Goal: Participate in discussion: Engage in conversation with other users on a specific topic

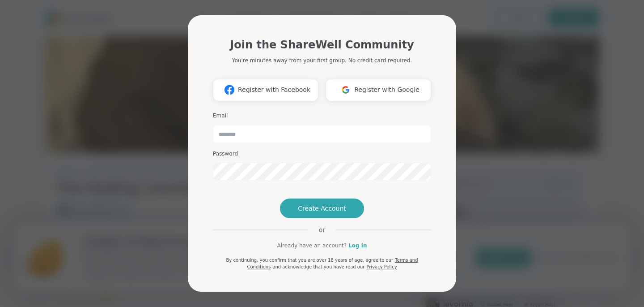
type input "**********"
click at [356, 249] on link "Log in" at bounding box center [358, 245] width 18 height 8
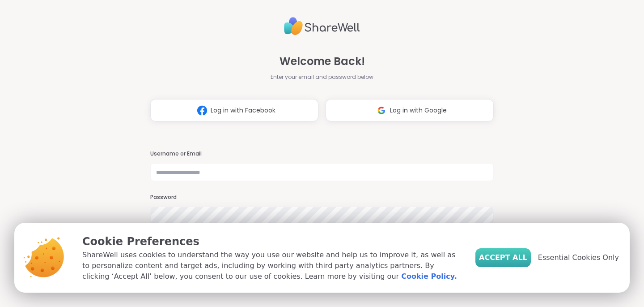
click at [528, 256] on span "Accept All" at bounding box center [503, 257] width 48 height 11
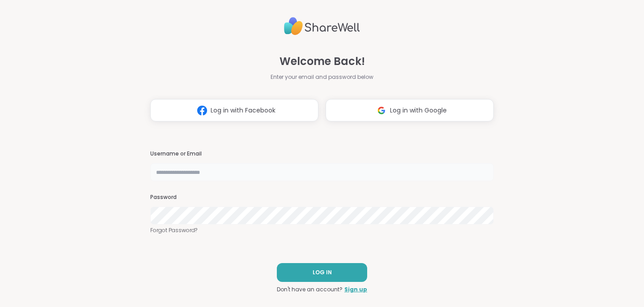
click at [200, 173] on input "text" at bounding box center [322, 172] width 344 height 18
type input "**********"
click at [176, 230] on link "Forgot Password?" at bounding box center [322, 230] width 344 height 8
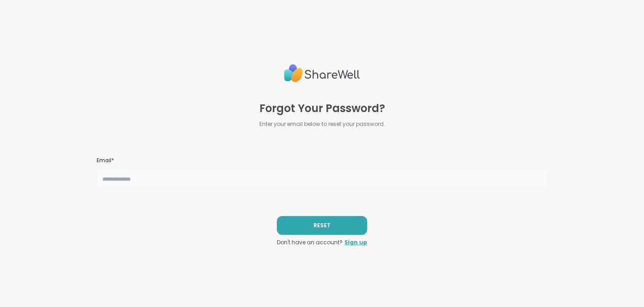
click at [192, 176] on input "text" at bounding box center [322, 178] width 451 height 18
type input "**********"
click at [315, 226] on span "RESET" at bounding box center [322, 225] width 17 height 8
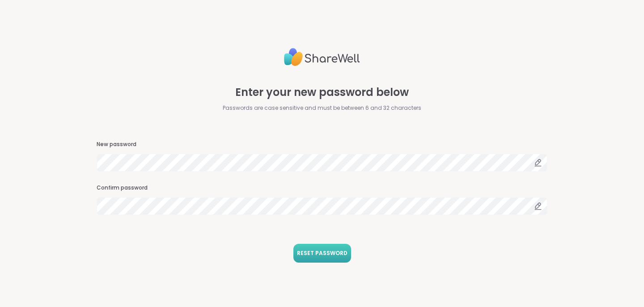
click at [332, 253] on span "RESET PASSWORD" at bounding box center [322, 253] width 51 height 8
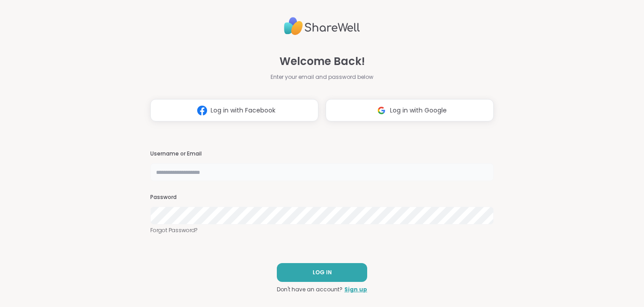
click at [326, 170] on input "text" at bounding box center [322, 172] width 344 height 18
type input "**********"
click at [362, 278] on button "LOG IN" at bounding box center [322, 272] width 90 height 19
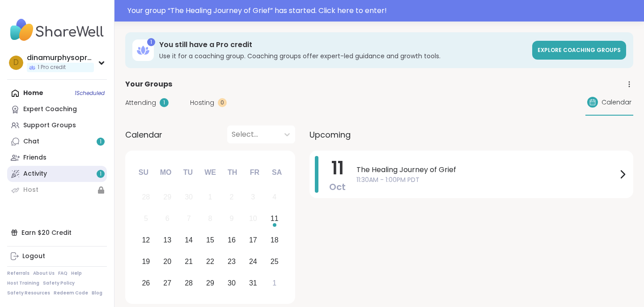
click at [83, 172] on link "Activity 1" at bounding box center [57, 174] width 100 height 16
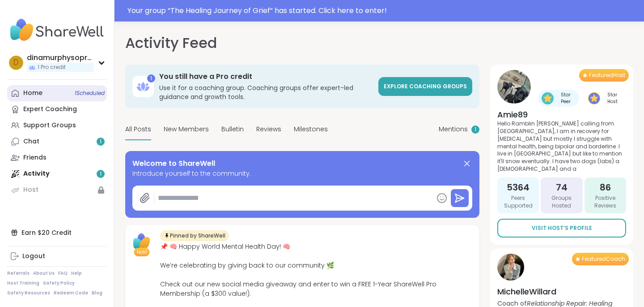
click at [89, 94] on span "1 Scheduled" at bounding box center [90, 93] width 30 height 7
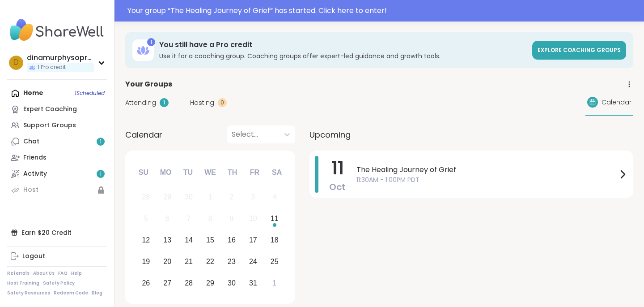
click at [152, 100] on span "Attending" at bounding box center [140, 102] width 31 height 9
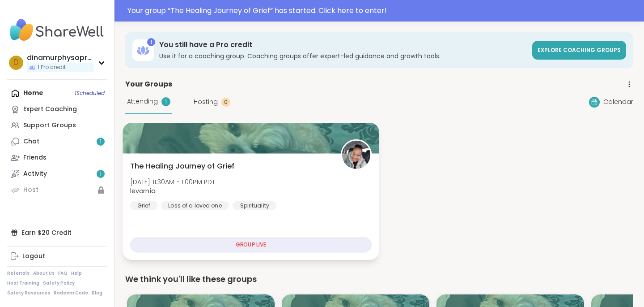
click at [213, 244] on div "GROUP LIVE" at bounding box center [251, 245] width 242 height 16
click at [274, 229] on div "The Healing Journey of [PERSON_NAME][DATE] 11:30AM - 1:00PM PDT levornia Grief …" at bounding box center [251, 206] width 256 height 107
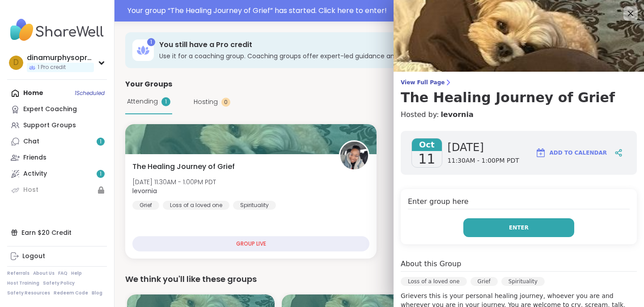
click at [542, 232] on button "Enter" at bounding box center [519, 227] width 111 height 19
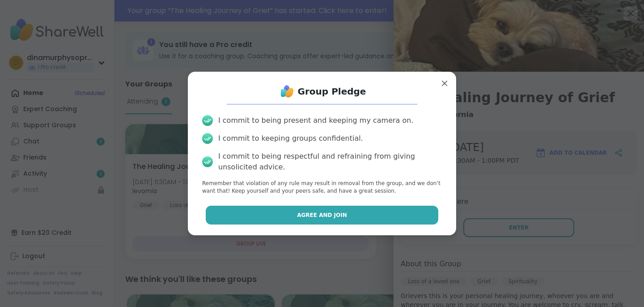
click at [414, 216] on button "Agree and Join" at bounding box center [322, 214] width 233 height 19
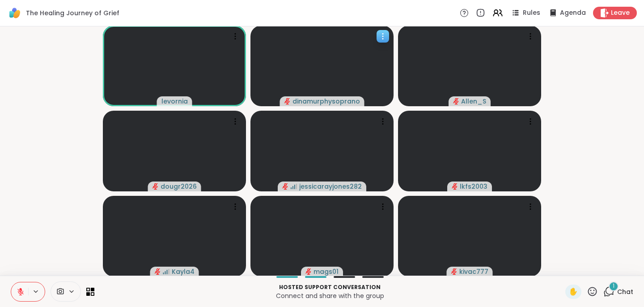
click at [380, 39] on icon at bounding box center [383, 36] width 9 height 9
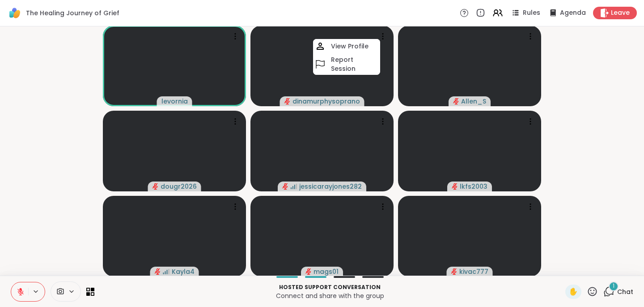
click at [73, 251] on video-player-container "levornia dinamurphysoprano View Profile Report Session [PERSON_NAME] dougr2026 …" at bounding box center [322, 151] width 634 height 242
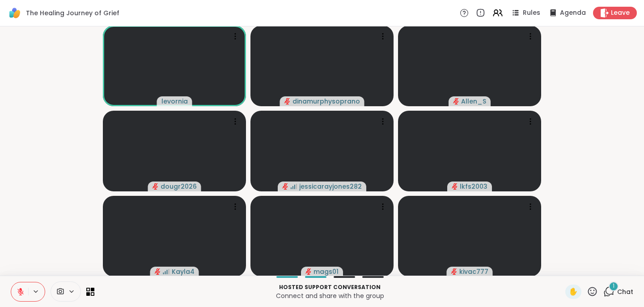
click at [73, 296] on div at bounding box center [66, 291] width 30 height 20
click at [55, 197] on video-player-container "levornia dinamurphysoprano Allen_S dougr2026 jessicarayjones282 lkfs2003 Kayla4…" at bounding box center [322, 151] width 634 height 242
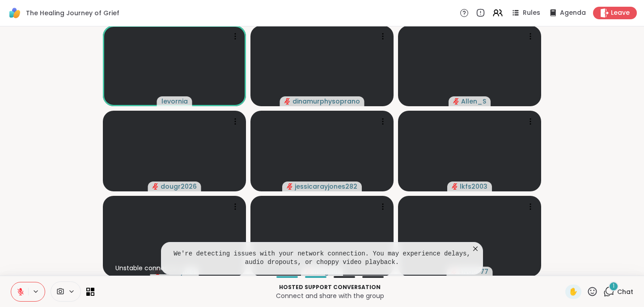
click at [476, 250] on icon at bounding box center [475, 248] width 9 height 9
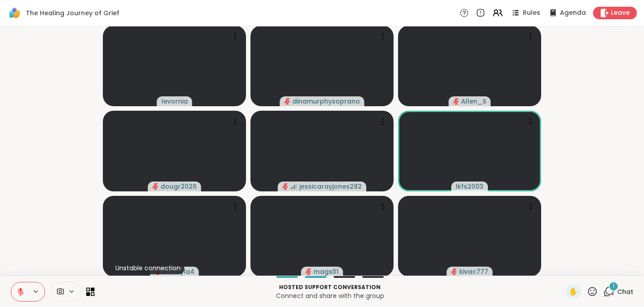
click at [93, 291] on icon at bounding box center [90, 291] width 9 height 9
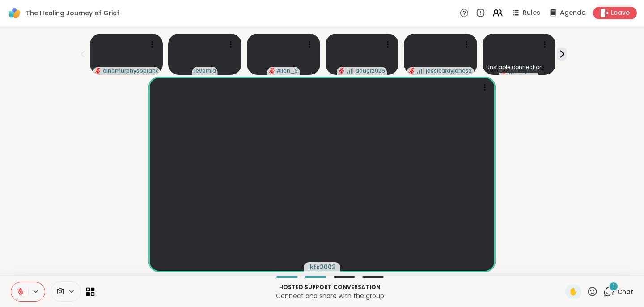
click at [94, 291] on icon at bounding box center [93, 293] width 4 height 4
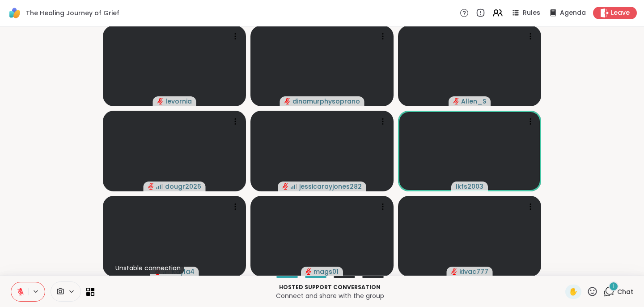
click at [71, 290] on icon at bounding box center [71, 291] width 7 height 8
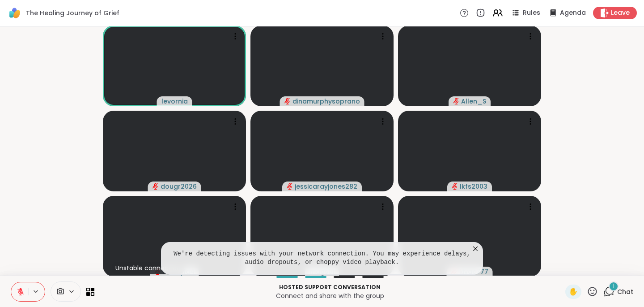
click at [475, 247] on icon at bounding box center [475, 248] width 4 height 4
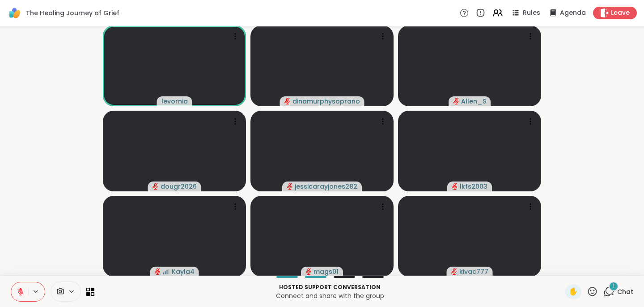
click at [21, 294] on icon at bounding box center [21, 291] width 8 height 8
click at [19, 293] on icon at bounding box center [21, 291] width 8 height 8
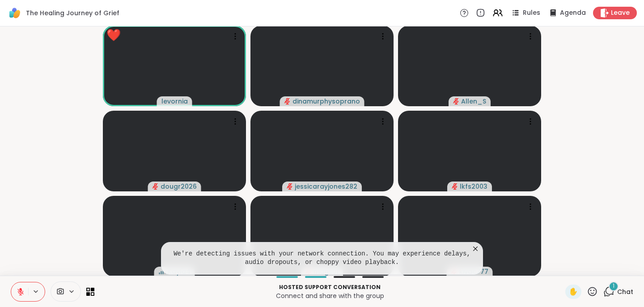
click at [476, 248] on icon at bounding box center [475, 248] width 4 height 4
click at [476, 247] on icon at bounding box center [475, 248] width 4 height 4
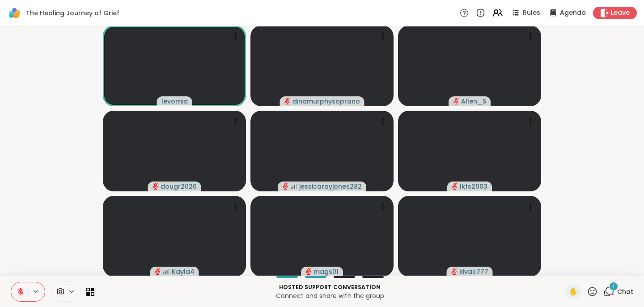
click at [21, 294] on icon at bounding box center [20, 291] width 6 height 6
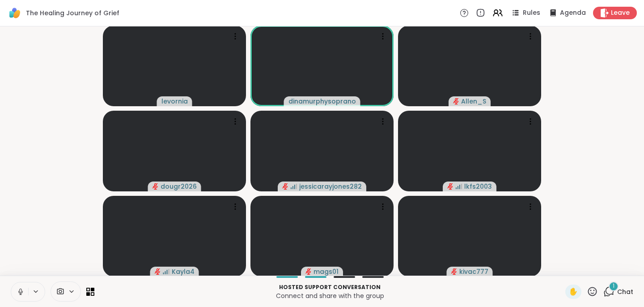
click at [18, 293] on icon at bounding box center [21, 291] width 8 height 8
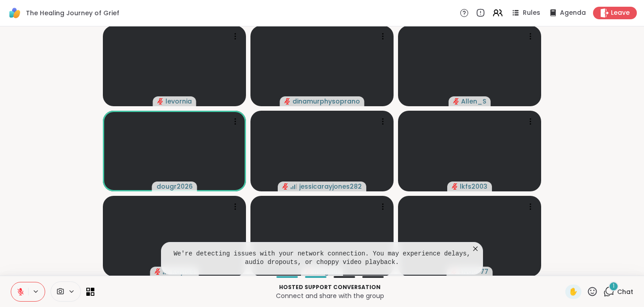
click at [477, 248] on icon at bounding box center [475, 248] width 9 height 9
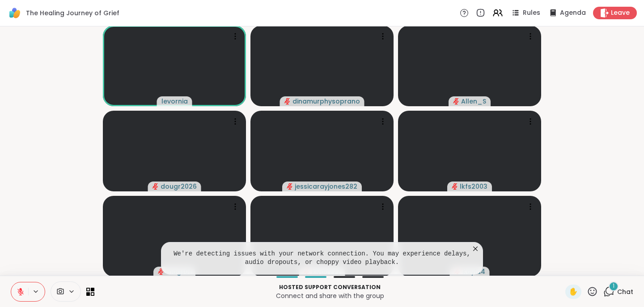
click at [477, 249] on icon at bounding box center [475, 248] width 9 height 9
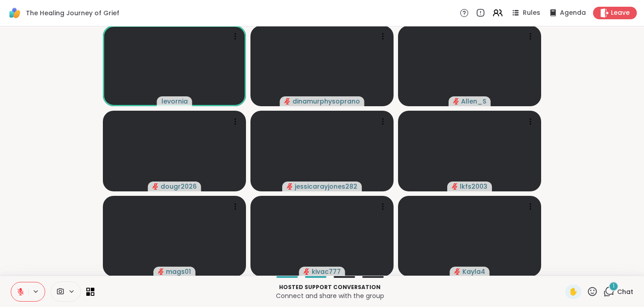
click at [612, 292] on icon at bounding box center [609, 291] width 11 height 11
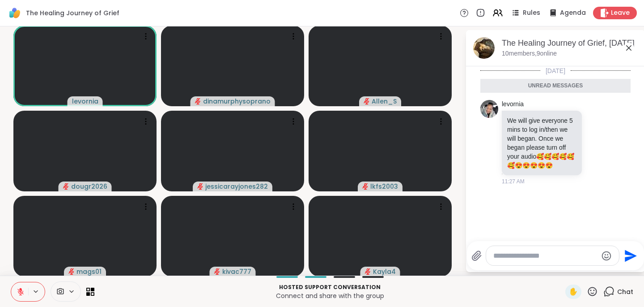
click at [631, 47] on icon at bounding box center [629, 48] width 11 height 11
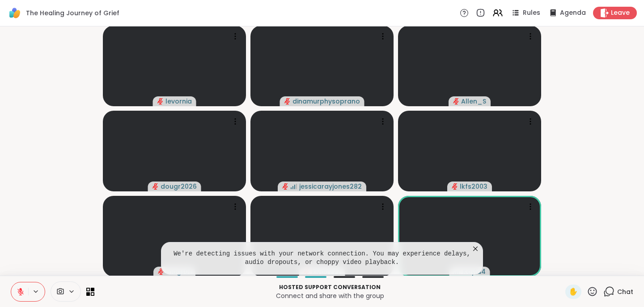
click at [474, 248] on icon at bounding box center [475, 248] width 9 height 9
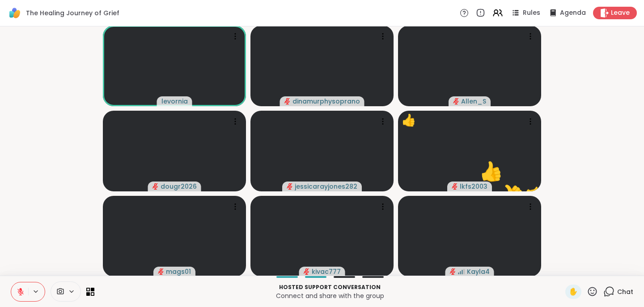
click at [19, 290] on icon at bounding box center [21, 291] width 8 height 8
click at [19, 291] on icon at bounding box center [20, 290] width 2 height 4
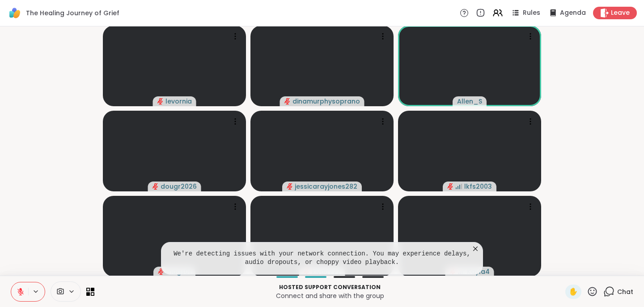
click at [476, 247] on icon at bounding box center [475, 248] width 4 height 4
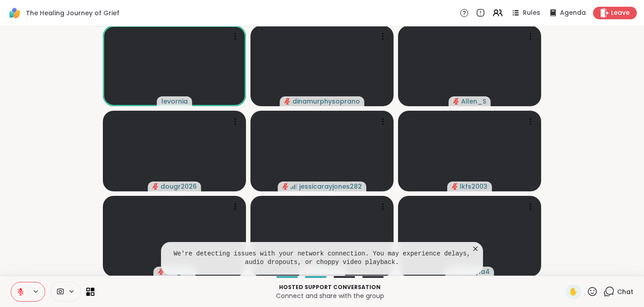
click at [476, 249] on icon at bounding box center [475, 248] width 9 height 9
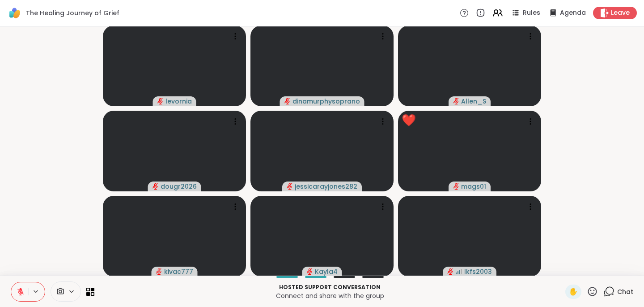
click at [23, 289] on icon at bounding box center [21, 291] width 8 height 8
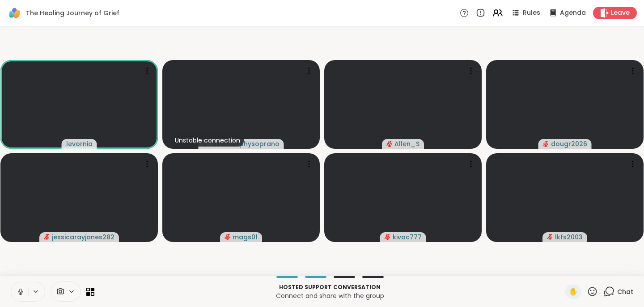
click at [20, 290] on icon at bounding box center [21, 291] width 8 height 8
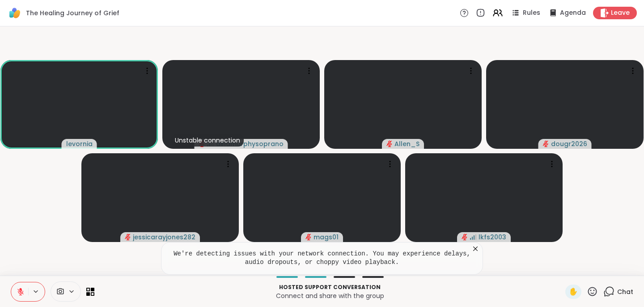
click at [477, 249] on icon at bounding box center [475, 248] width 4 height 4
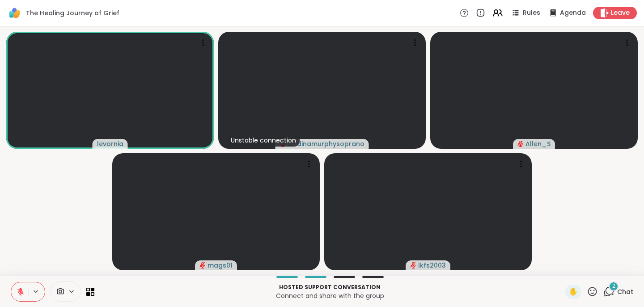
click at [612, 291] on icon at bounding box center [609, 291] width 11 height 11
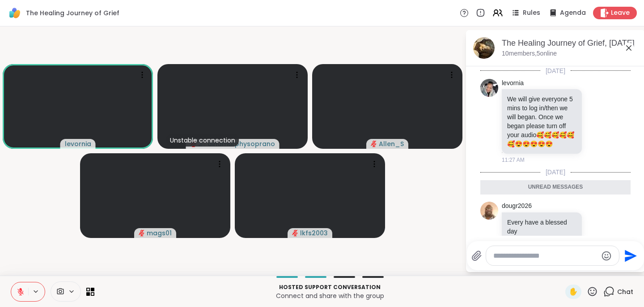
scroll to position [76, 0]
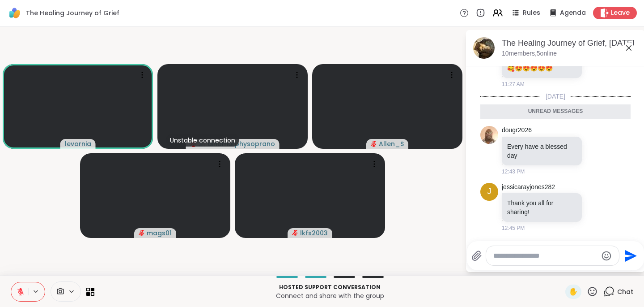
click at [629, 48] on icon at bounding box center [629, 47] width 5 height 5
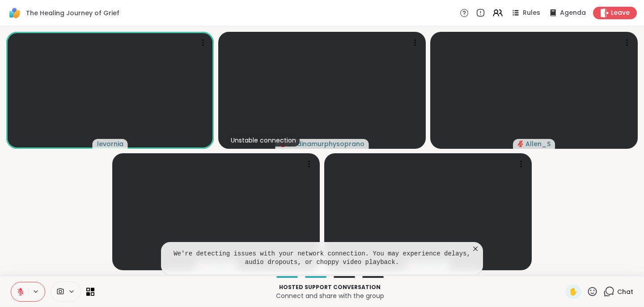
click at [477, 248] on icon at bounding box center [475, 248] width 9 height 9
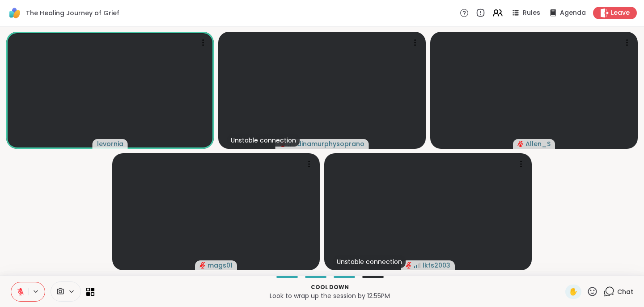
click at [22, 294] on icon at bounding box center [21, 291] width 8 height 8
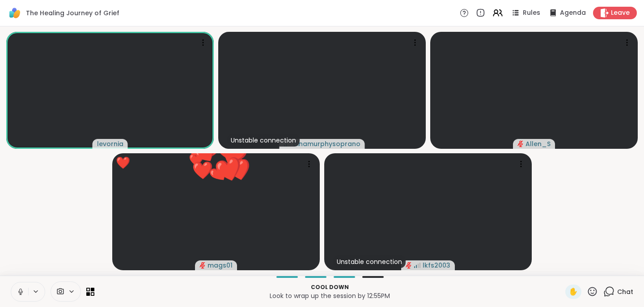
click at [22, 294] on icon at bounding box center [21, 291] width 8 height 8
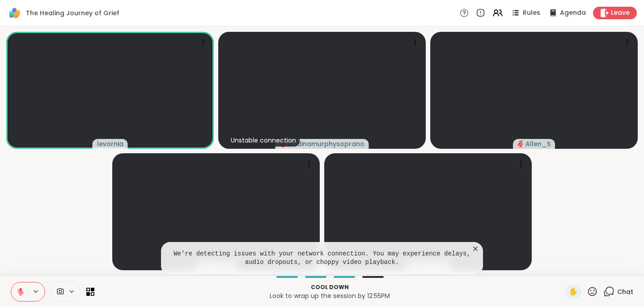
click at [22, 294] on icon at bounding box center [21, 291] width 8 height 8
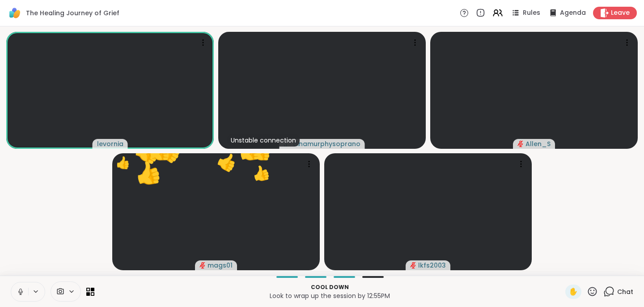
click at [20, 290] on icon at bounding box center [21, 291] width 8 height 8
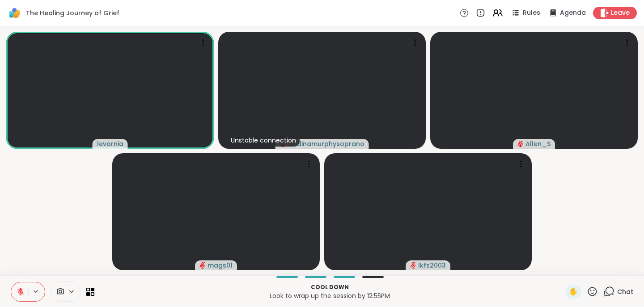
click at [19, 293] on icon at bounding box center [21, 291] width 8 height 8
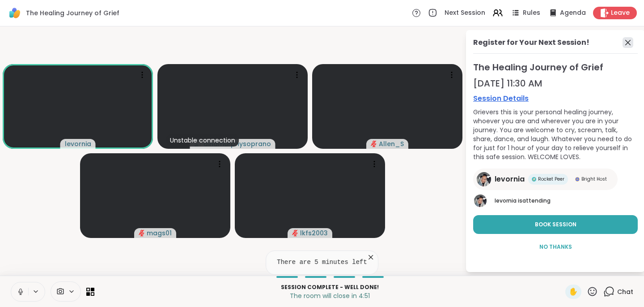
click at [630, 42] on icon at bounding box center [628, 42] width 11 height 11
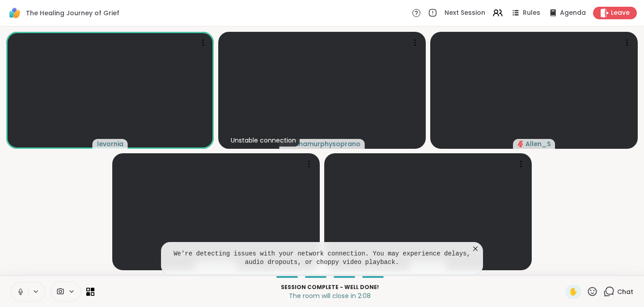
click at [476, 250] on icon at bounding box center [475, 248] width 9 height 9
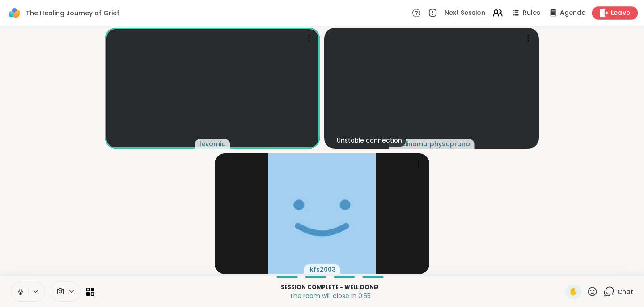
click at [618, 12] on span "Leave" at bounding box center [621, 13] width 20 height 9
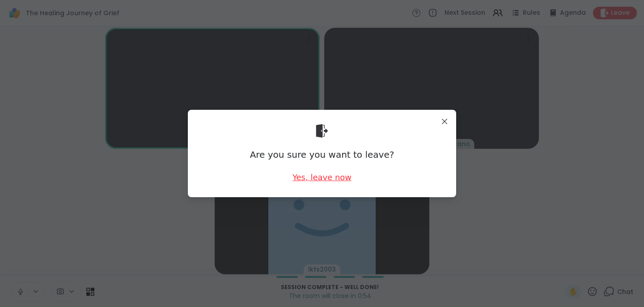
click at [331, 177] on div "Yes, leave now" at bounding box center [322, 176] width 59 height 11
